Goal: Information Seeking & Learning: Learn about a topic

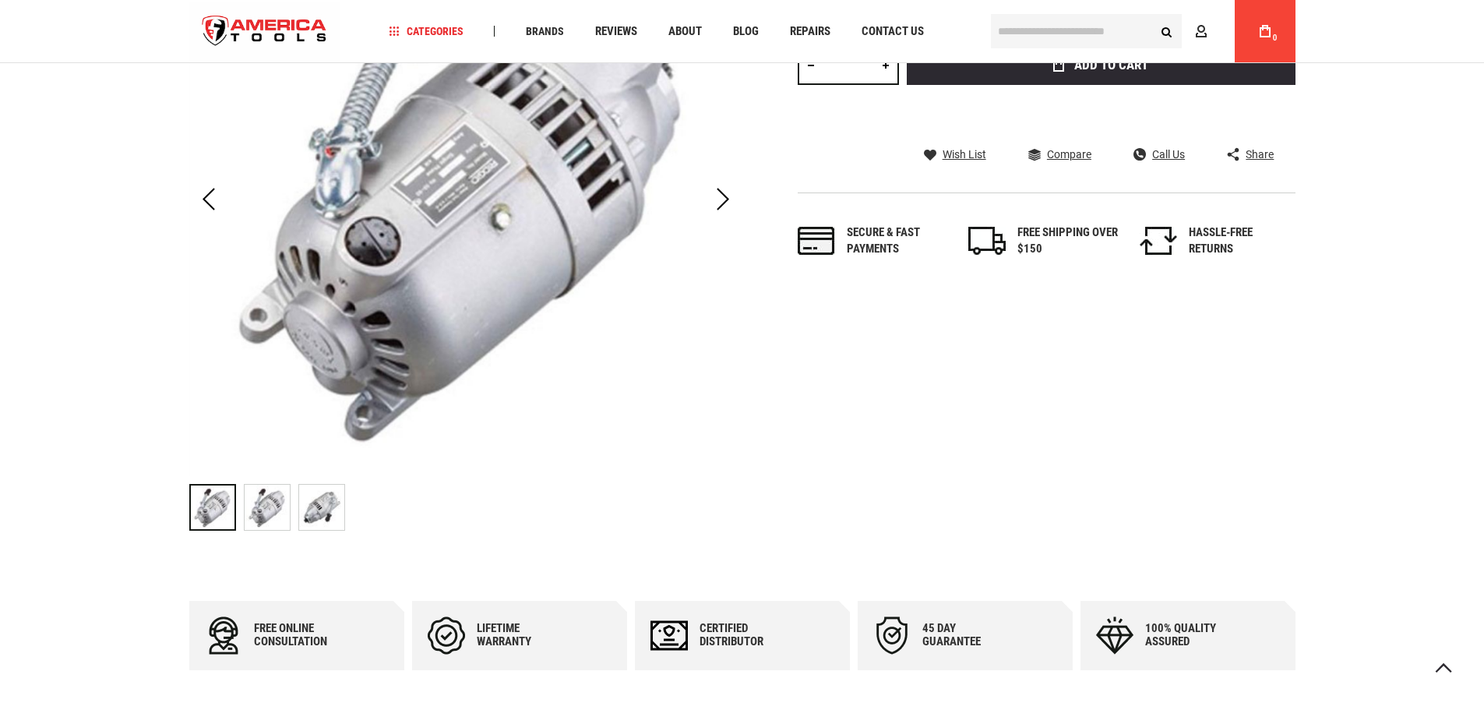
scroll to position [314, 0]
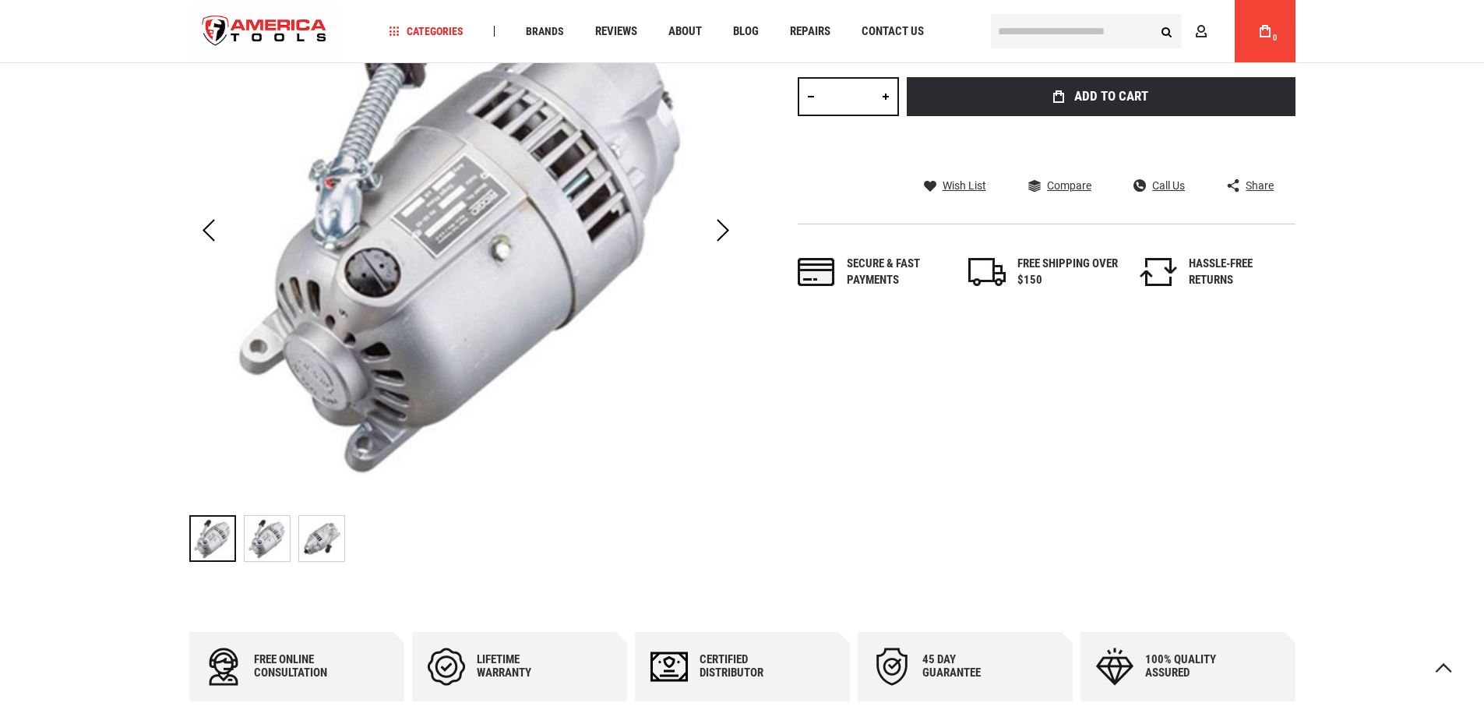
click at [266, 555] on img "RIDGID 87740 3177 MOTOR 115V (300)" at bounding box center [267, 538] width 45 height 45
click at [326, 543] on img "RIDGID 87740 3177 MOTOR 115V (300)" at bounding box center [321, 538] width 45 height 45
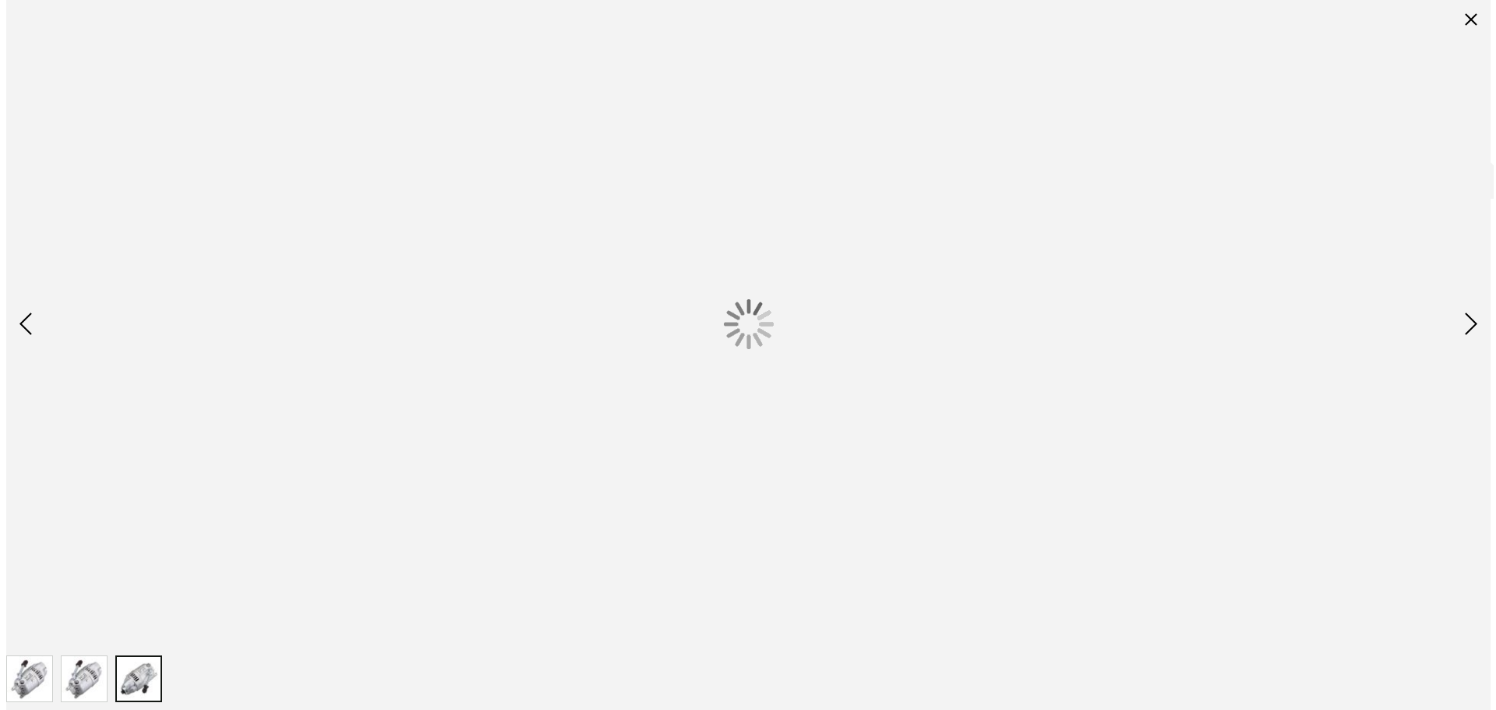
scroll to position [0, 0]
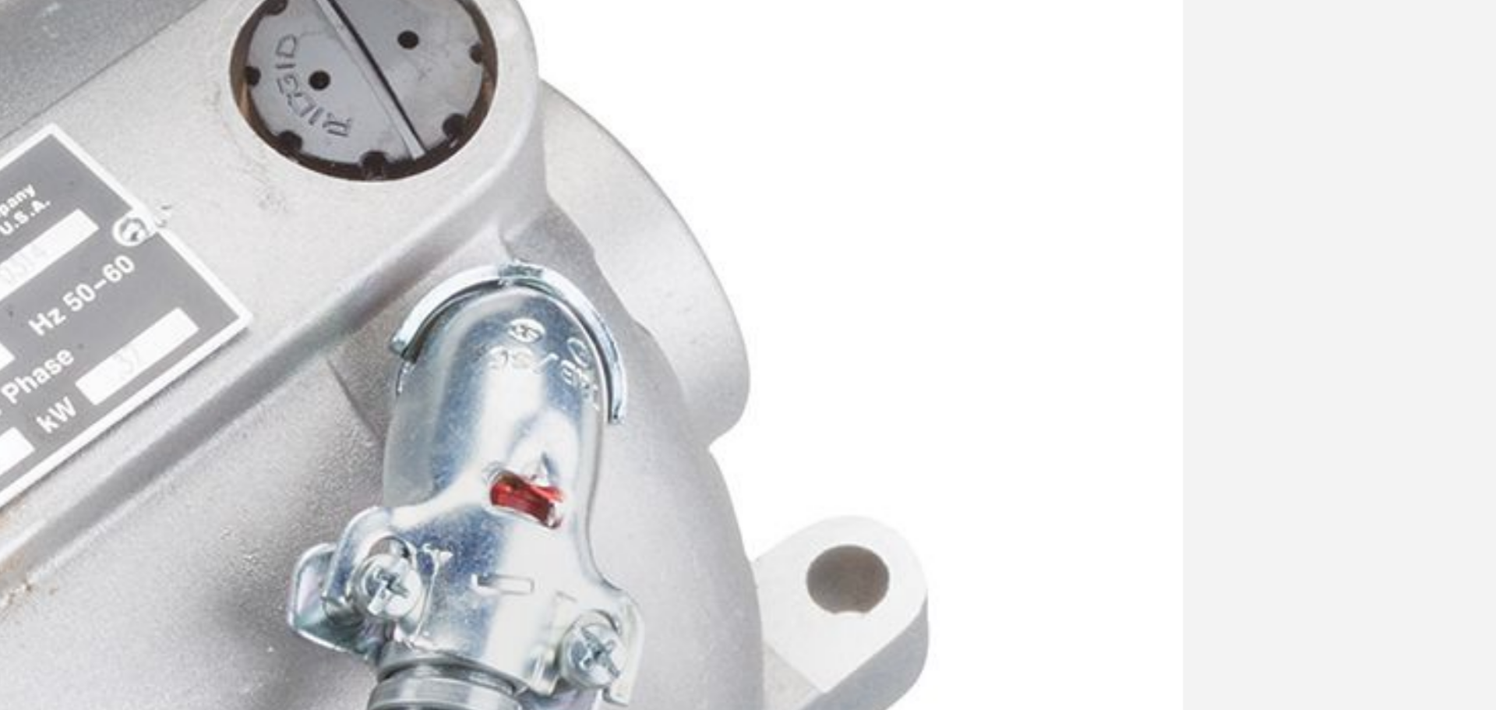
drag, startPoint x: 936, startPoint y: 119, endPoint x: 1049, endPoint y: 111, distance: 112.5
click at [1049, 111] on img at bounding box center [748, 324] width 873 height 873
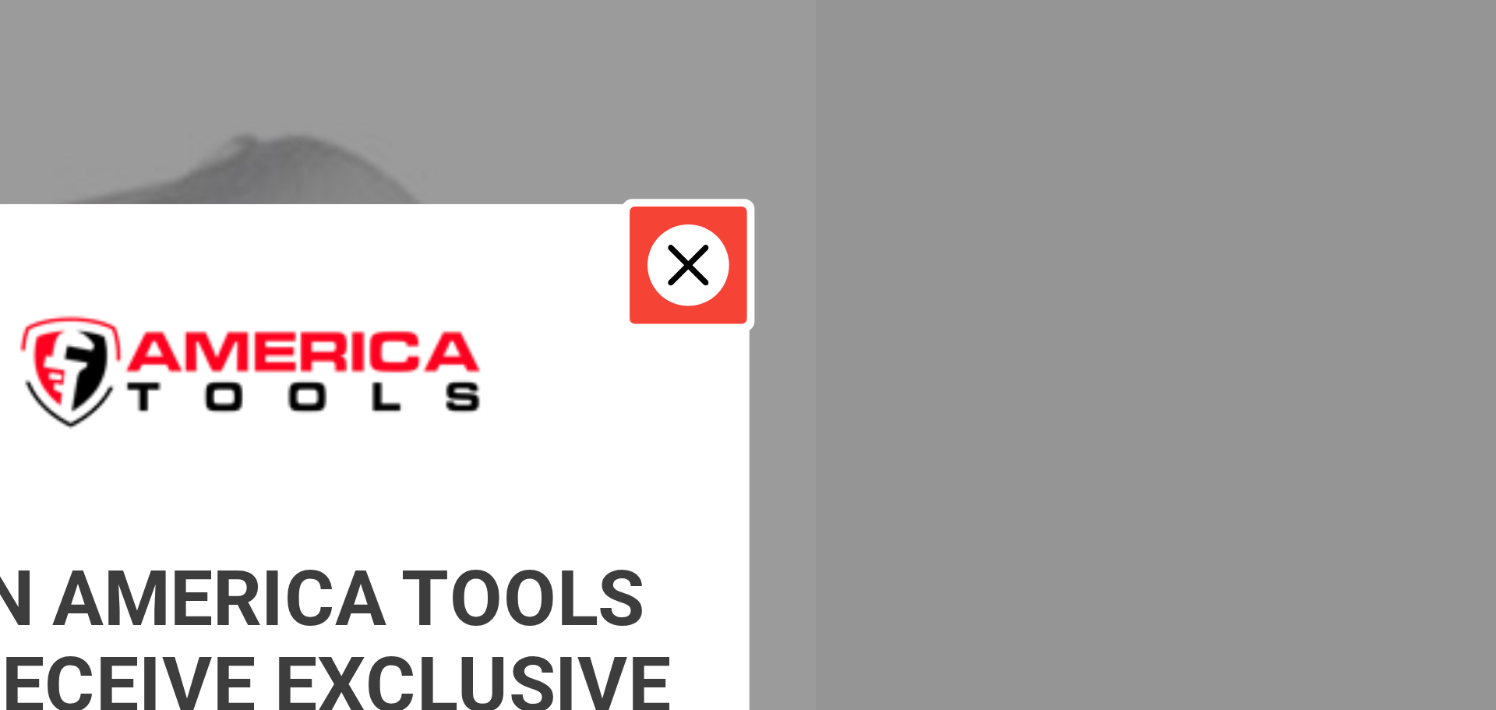
click at [1030, 117] on icon "close icon" at bounding box center [1033, 123] width 12 height 12
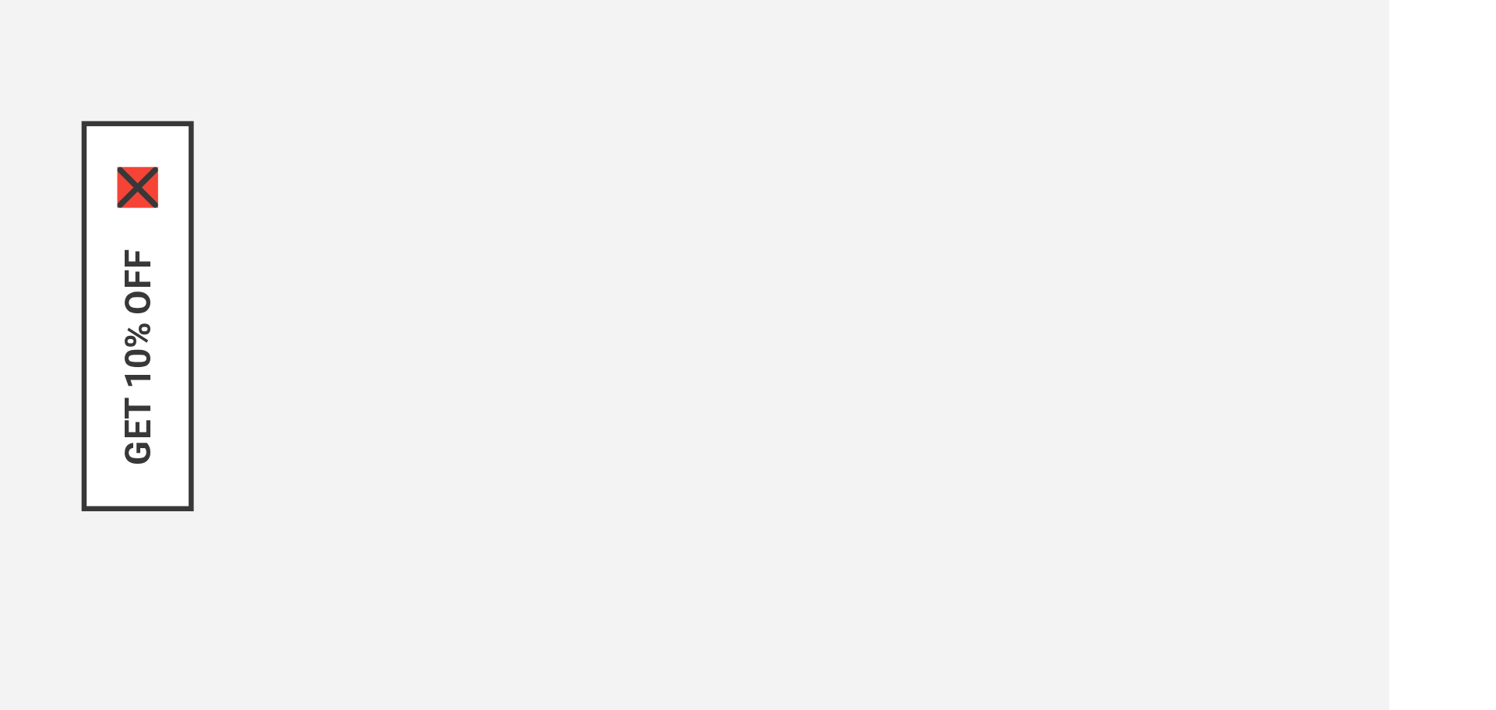
click at [41, 310] on icon "close icon" at bounding box center [42, 315] width 12 height 12
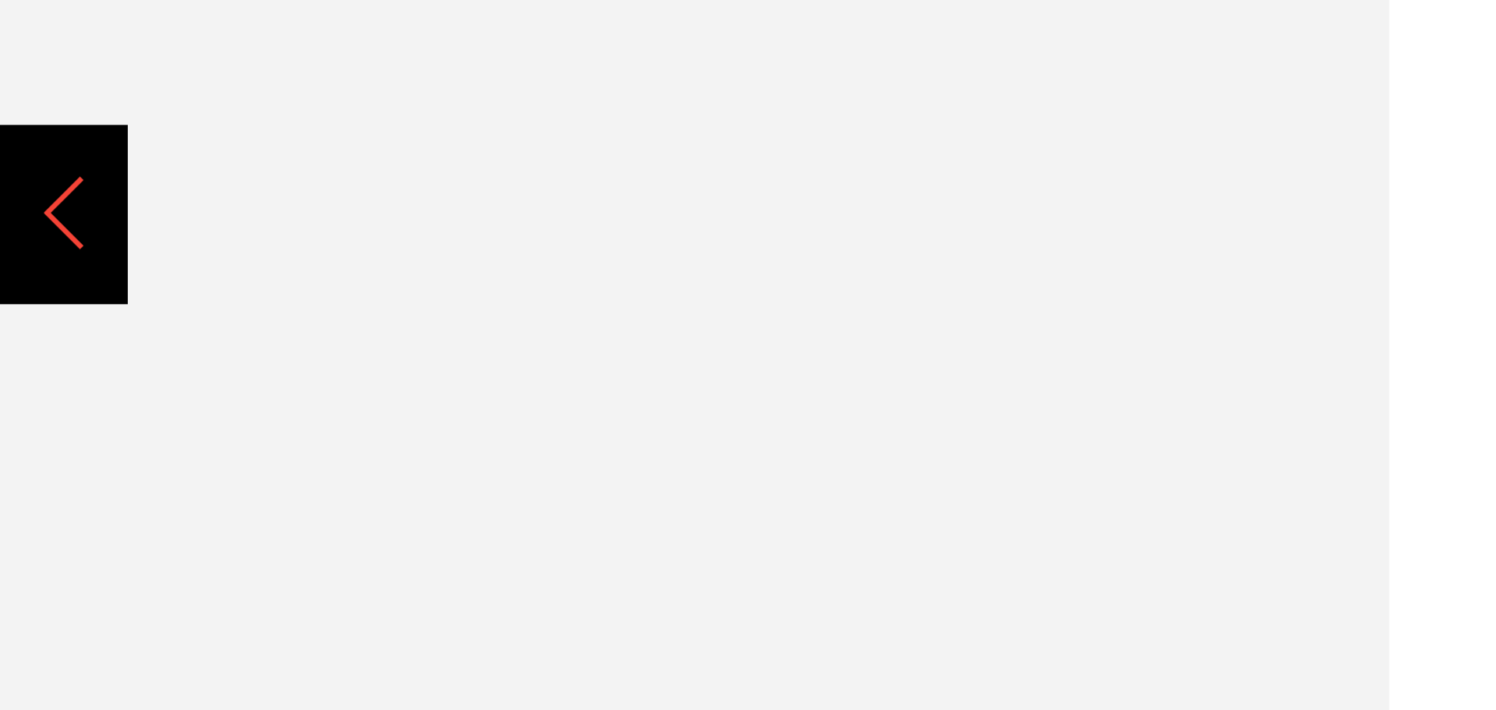
click at [19, 324] on div "Previous" at bounding box center [19, 324] width 39 height 55
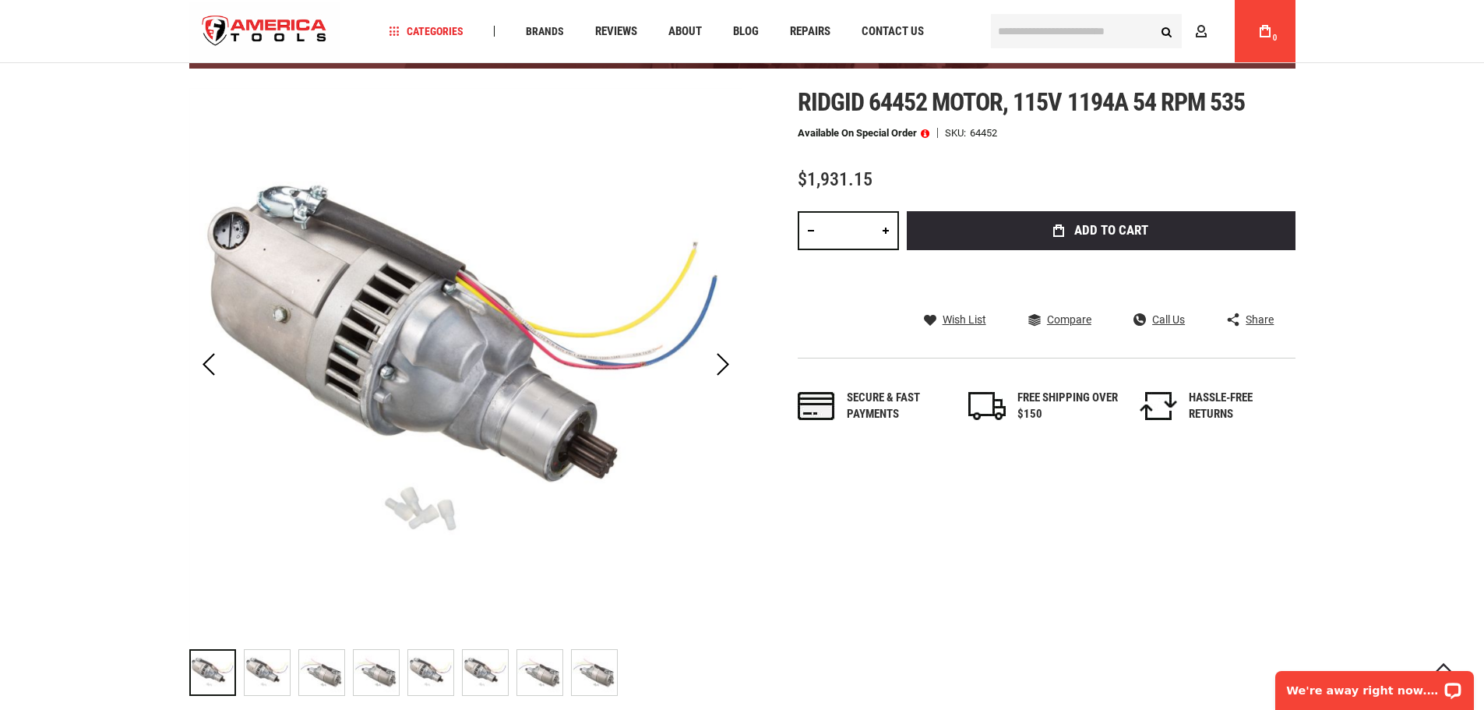
click at [265, 682] on img "RIDGID 64452 MOTOR, 115V 1194A 54 RPM 535" at bounding box center [267, 672] width 45 height 45
click at [312, 675] on img "RIDGID 64452 MOTOR, 115V 1194A 54 RPM 535" at bounding box center [321, 672] width 45 height 45
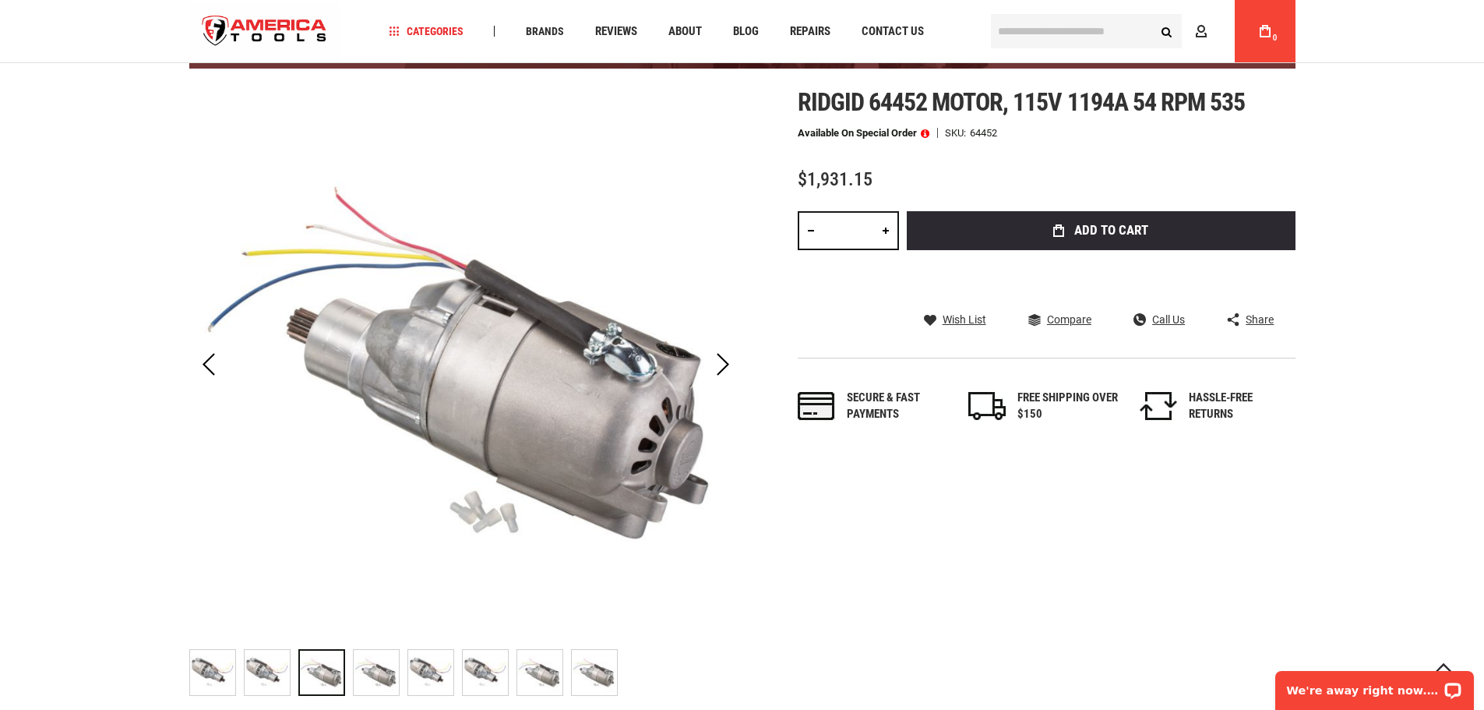
click at [388, 672] on img "RIDGID 64452 MOTOR, 115V 1194A 54 RPM 535" at bounding box center [376, 672] width 45 height 45
click at [444, 669] on img "RIDGID 64452 MOTOR, 115V 1194A 54 RPM 535" at bounding box center [430, 672] width 45 height 45
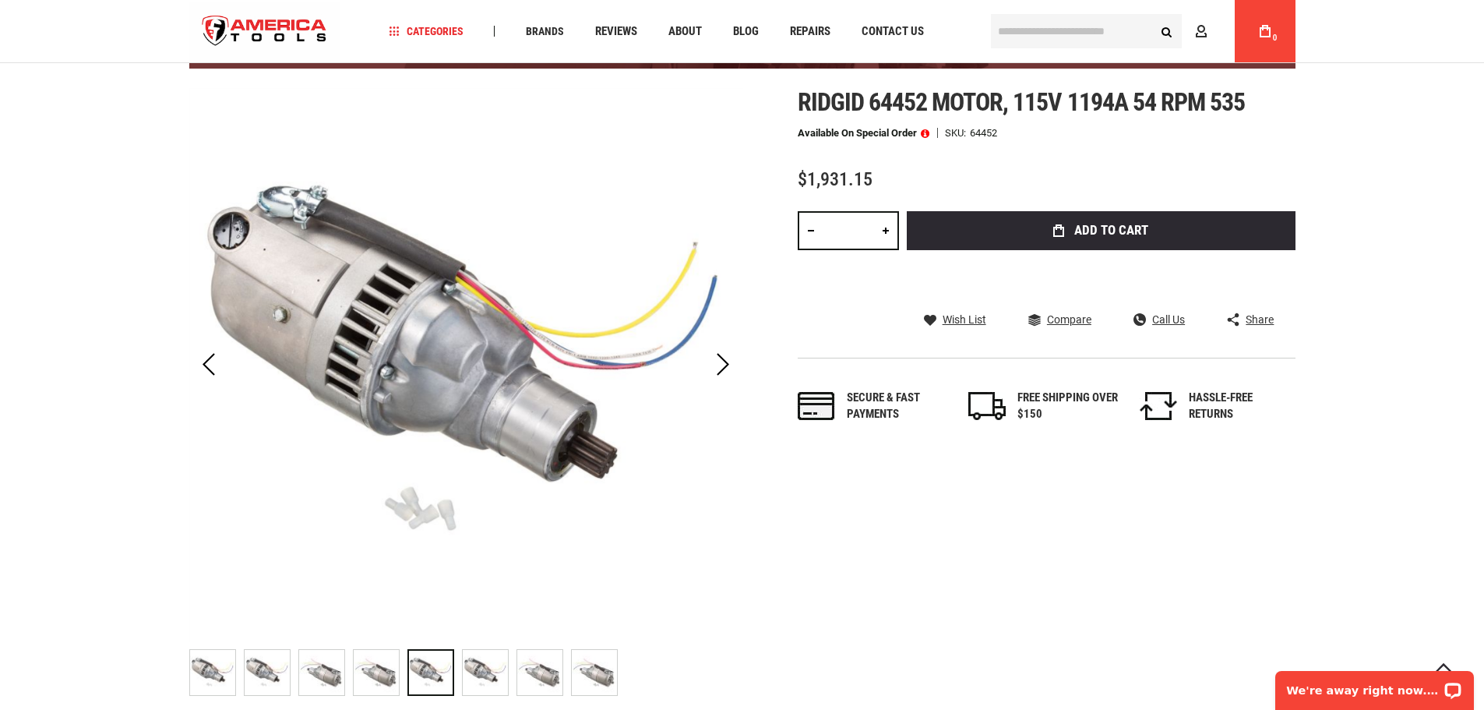
click at [465, 668] on img "RIDGID 64452 MOTOR, 115V 1194A 54 RPM 535" at bounding box center [485, 672] width 45 height 45
click at [542, 672] on img "RIDGID 64452 MOTOR, 115V 1194A 54 RPM 535" at bounding box center [539, 672] width 45 height 45
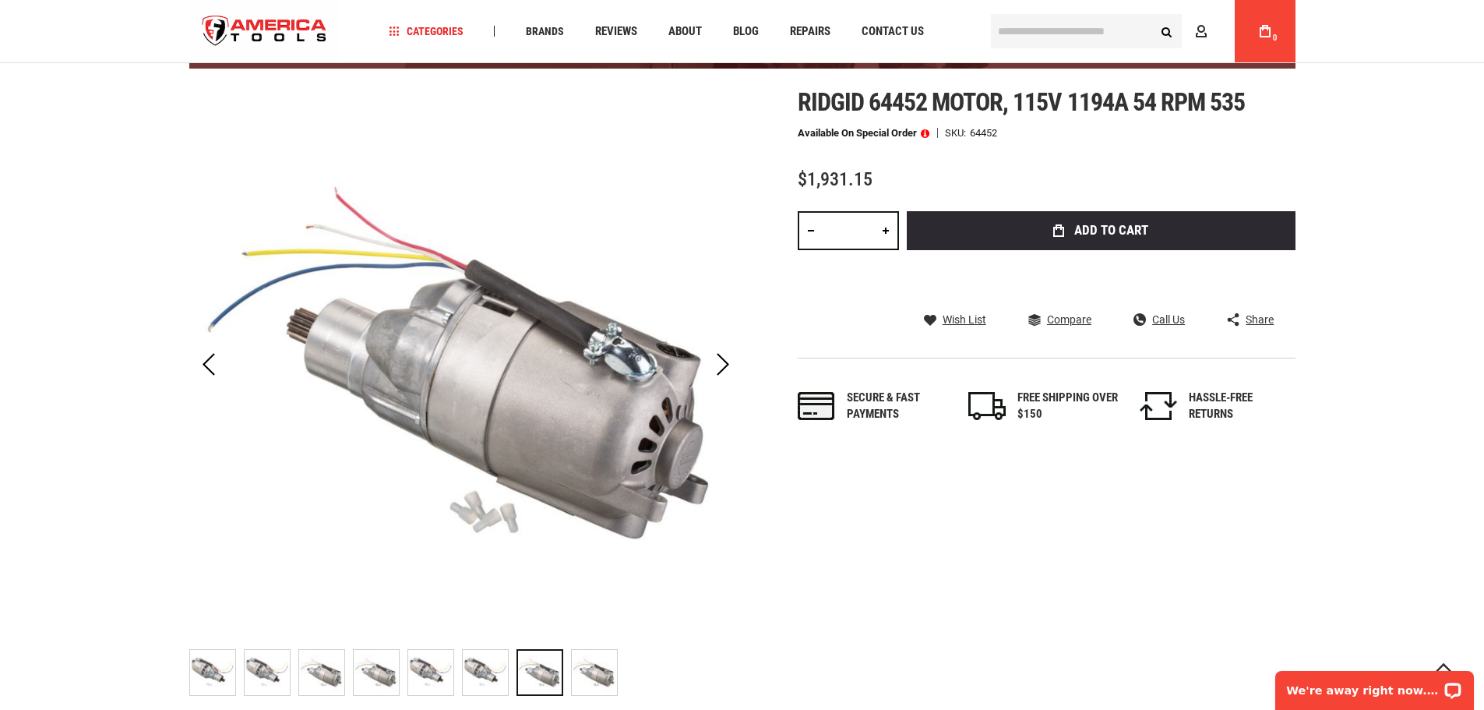
click at [592, 672] on img "RIDGID 64452 MOTOR, 115V 1194A 54 RPM 535" at bounding box center [594, 672] width 45 height 45
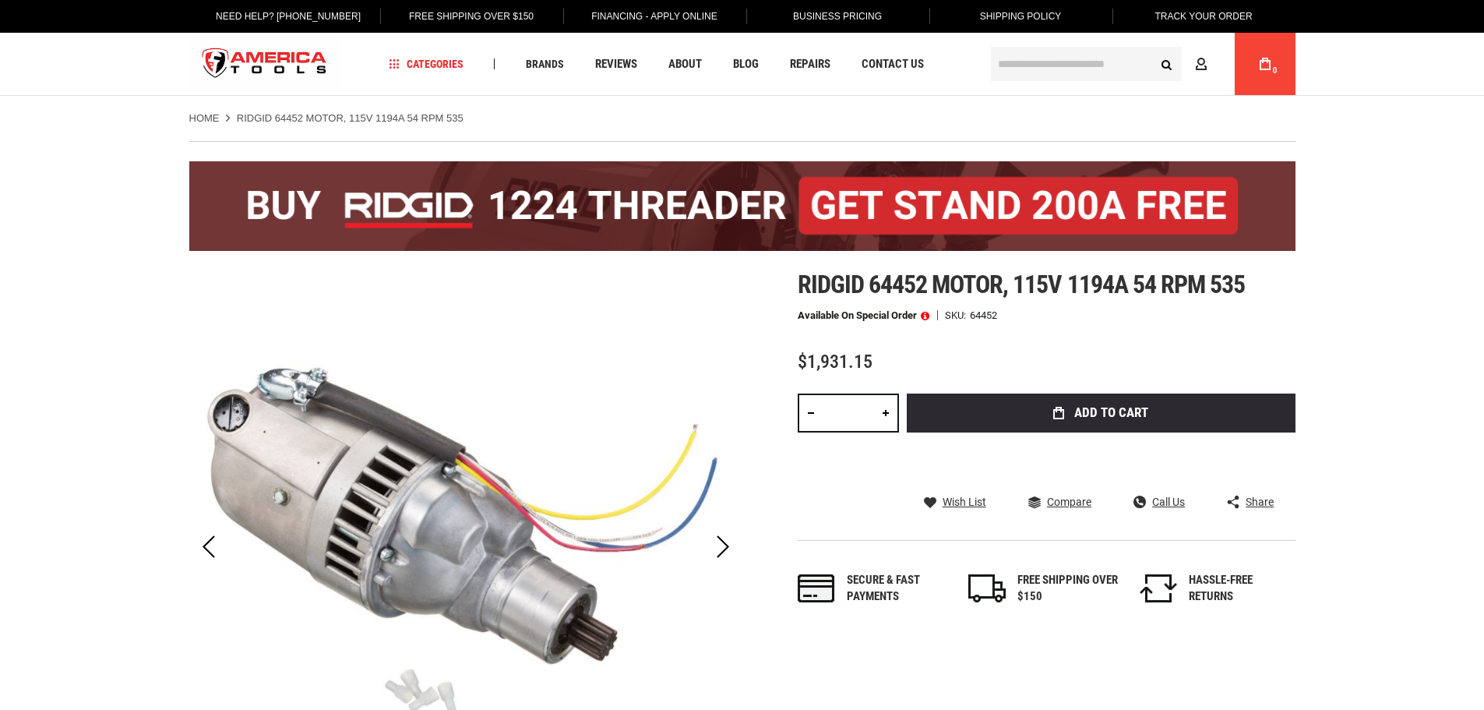
scroll to position [32, 0]
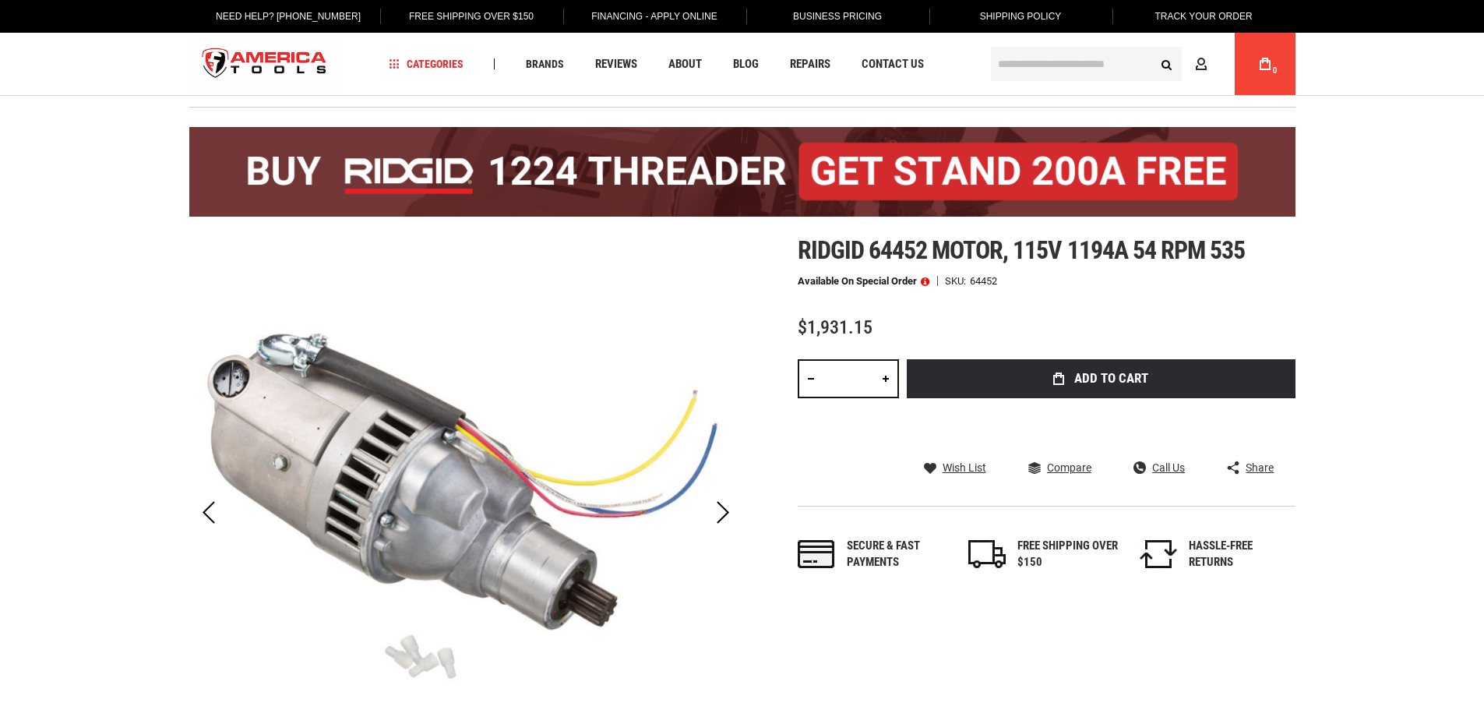
click at [1461, 199] on html "The store will not work correctly in the case when cookies are disabled. Langua…" at bounding box center [742, 323] width 1484 height 710
click at [1209, 136] on img at bounding box center [742, 172] width 1106 height 90
